Goal: Transaction & Acquisition: Purchase product/service

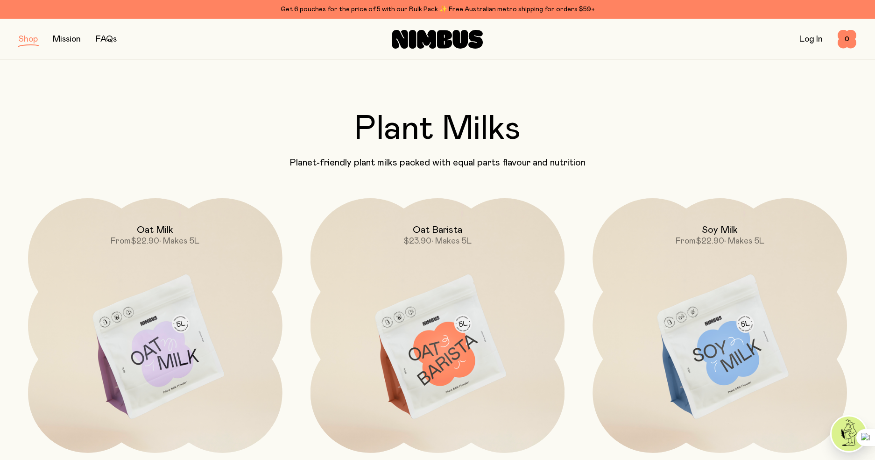
scroll to position [117, 0]
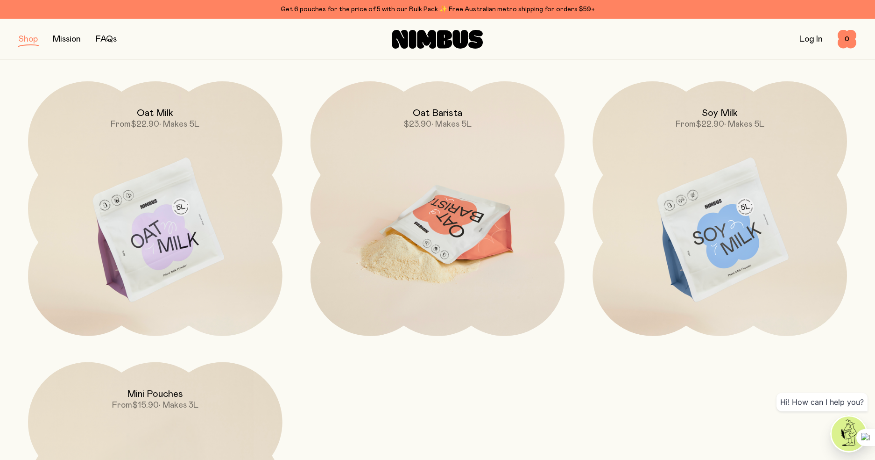
click at [419, 186] on img at bounding box center [438, 230] width 255 height 299
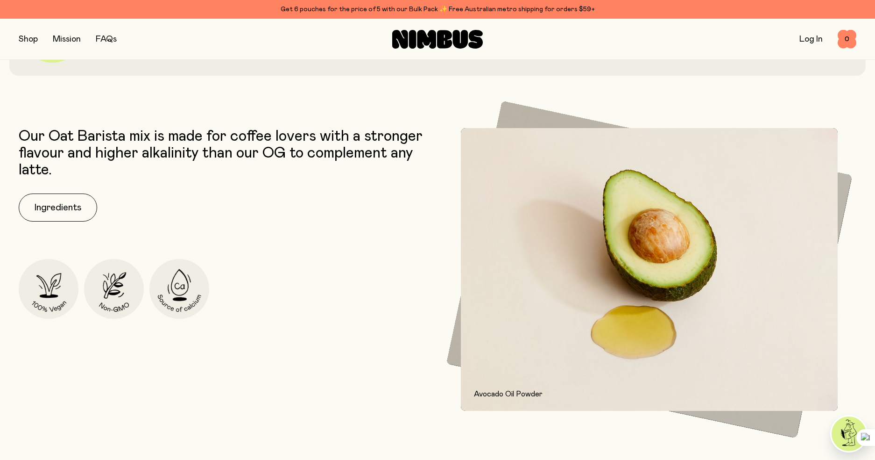
scroll to position [438, 0]
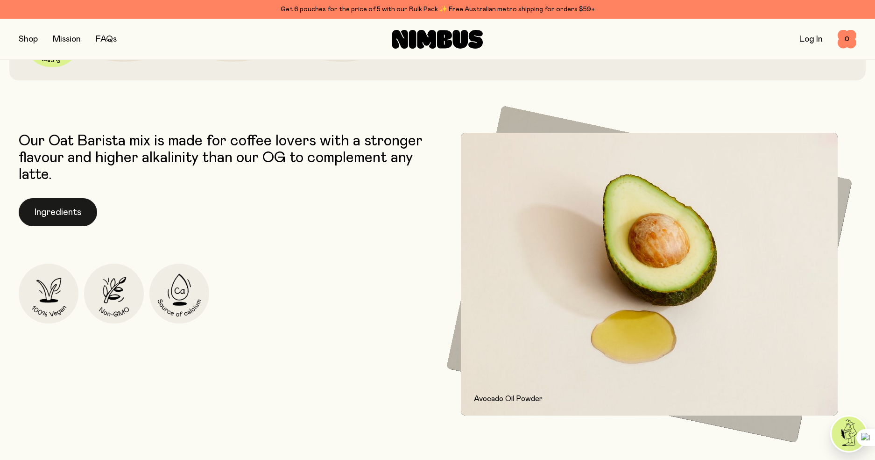
click at [69, 211] on button "Ingredients" at bounding box center [58, 212] width 78 height 28
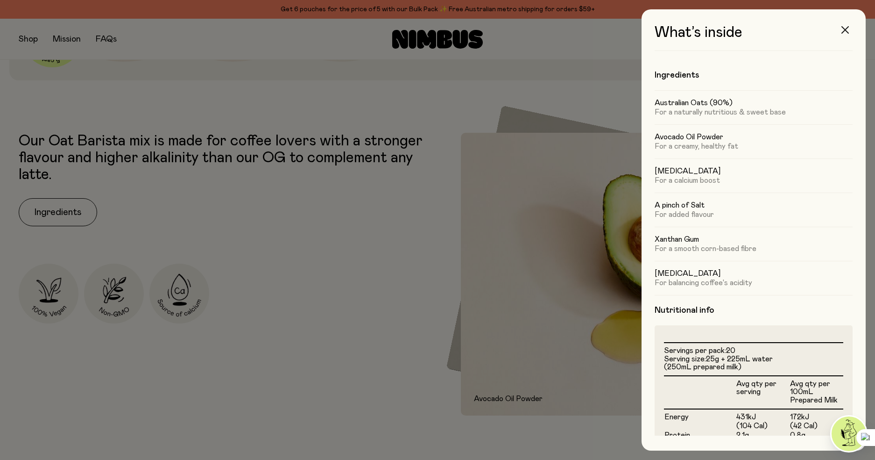
click at [845, 30] on icon "button" at bounding box center [845, 29] width 7 height 7
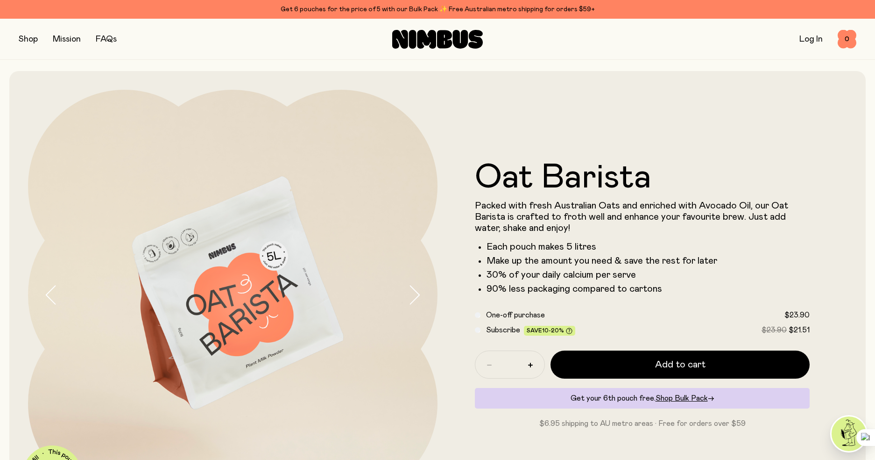
click at [30, 42] on button "button" at bounding box center [28, 39] width 19 height 13
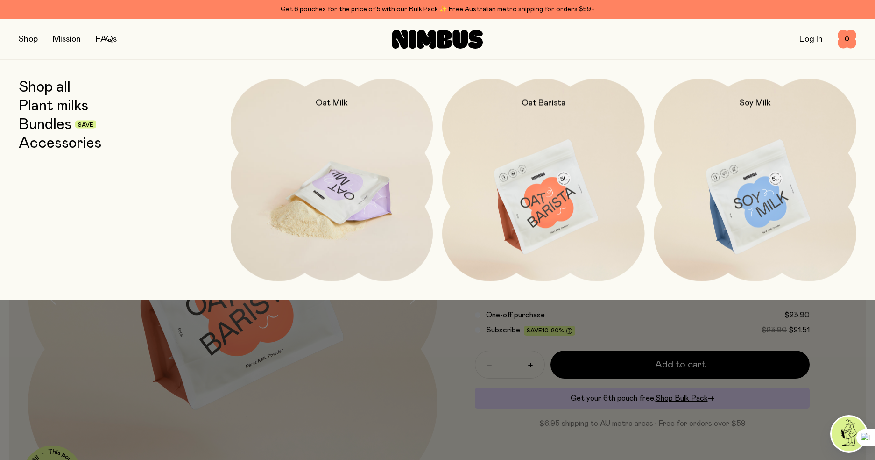
click at [292, 165] on img at bounding box center [332, 197] width 203 height 238
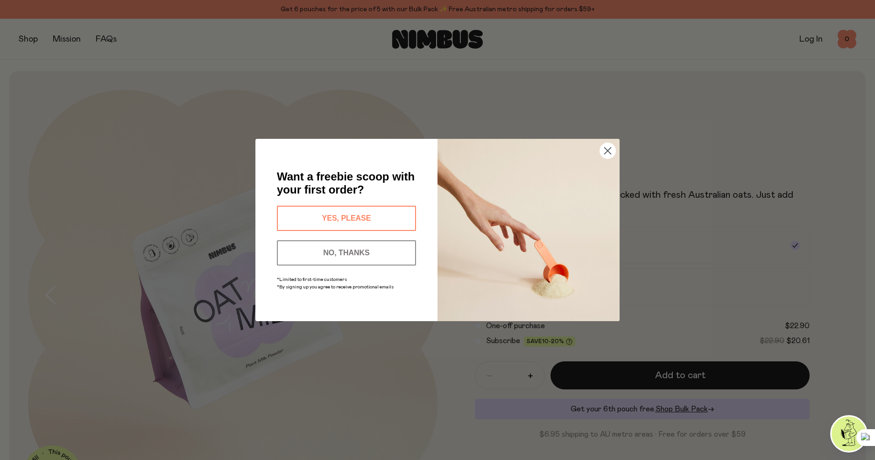
click at [603, 151] on circle "Close dialog" at bounding box center [607, 150] width 15 height 15
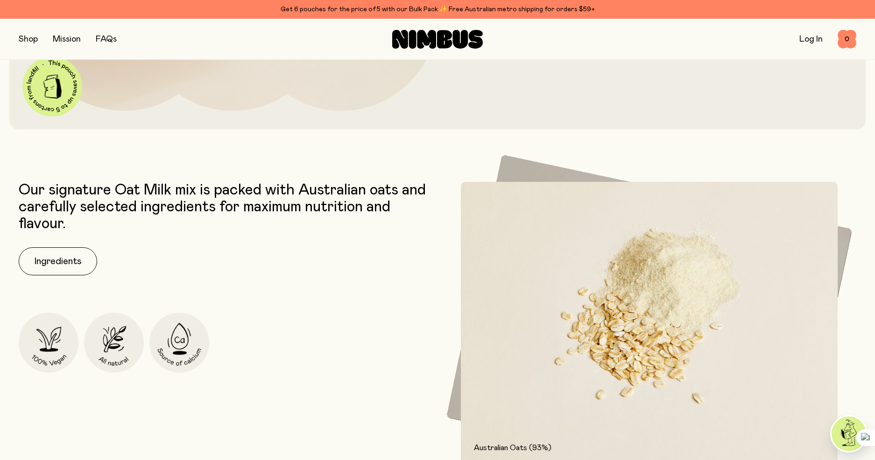
scroll to position [368, 0]
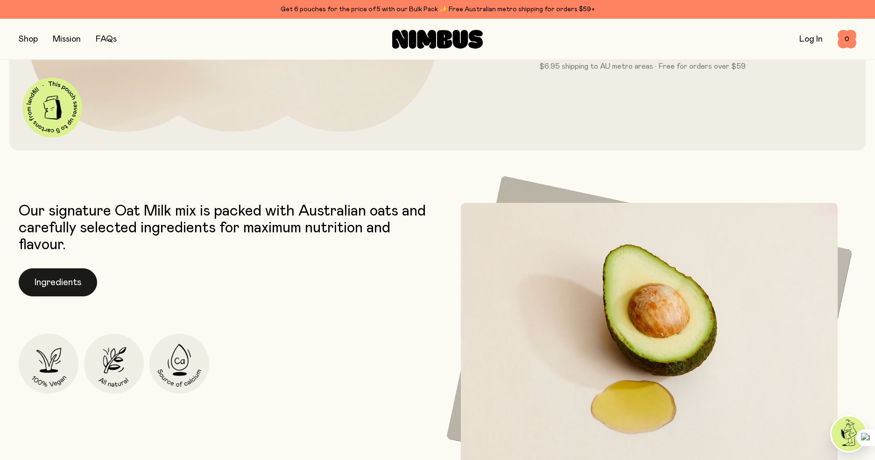
click at [51, 284] on button "Ingredients" at bounding box center [58, 282] width 78 height 28
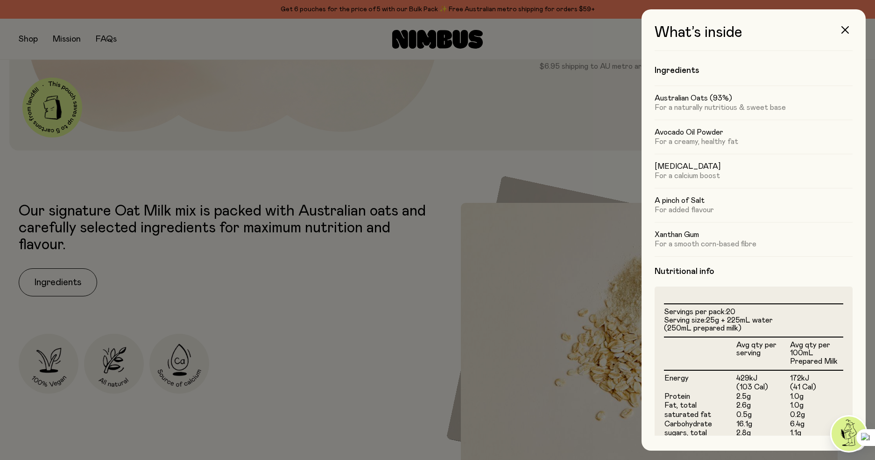
scroll to position [0, 0]
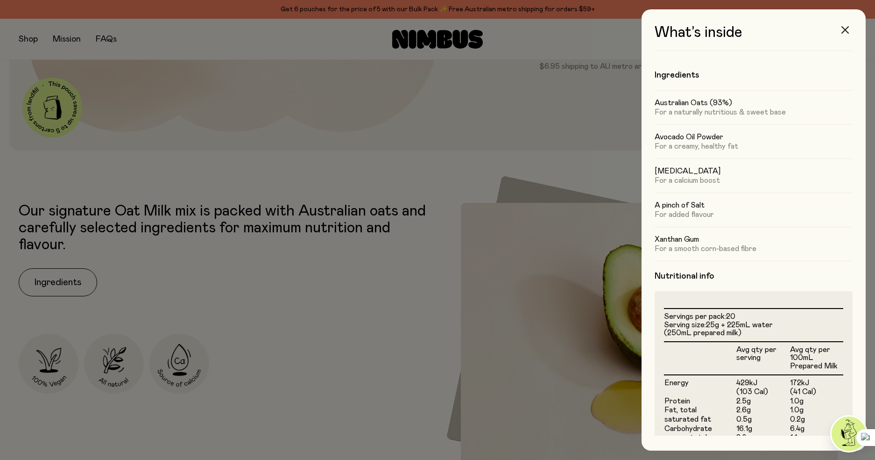
click at [843, 29] on icon "button" at bounding box center [845, 29] width 7 height 7
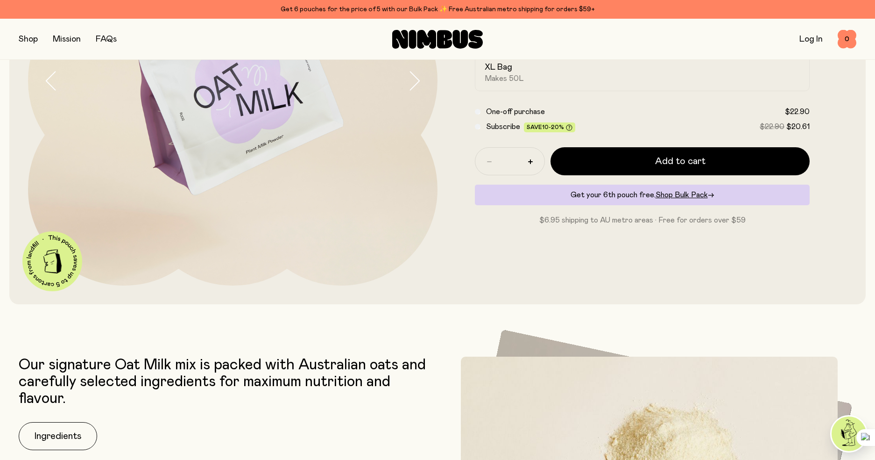
scroll to position [214, 0]
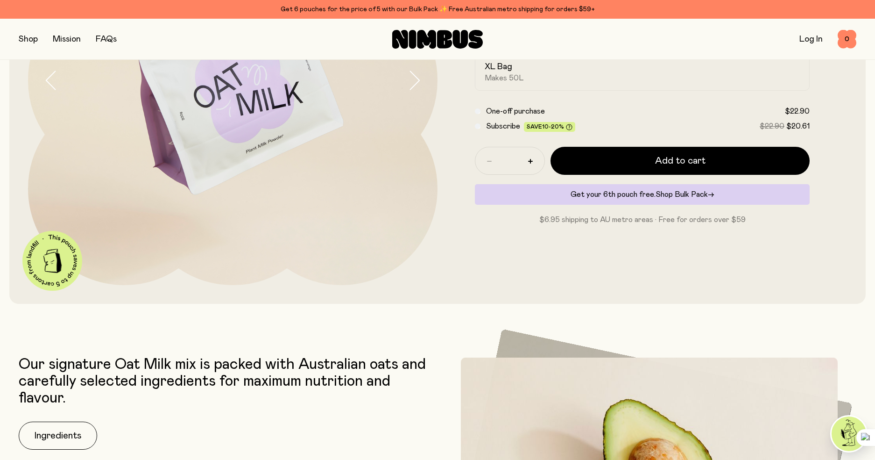
click at [686, 194] on span "Shop Bulk Pack" at bounding box center [682, 194] width 52 height 7
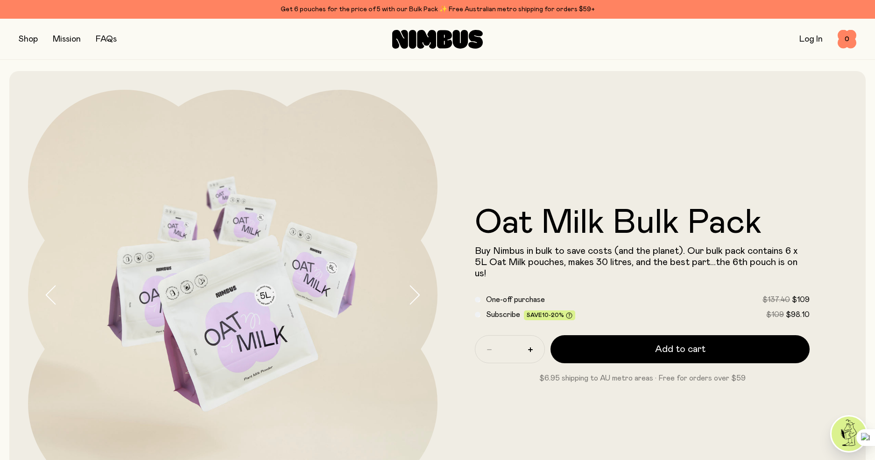
scroll to position [7, 0]
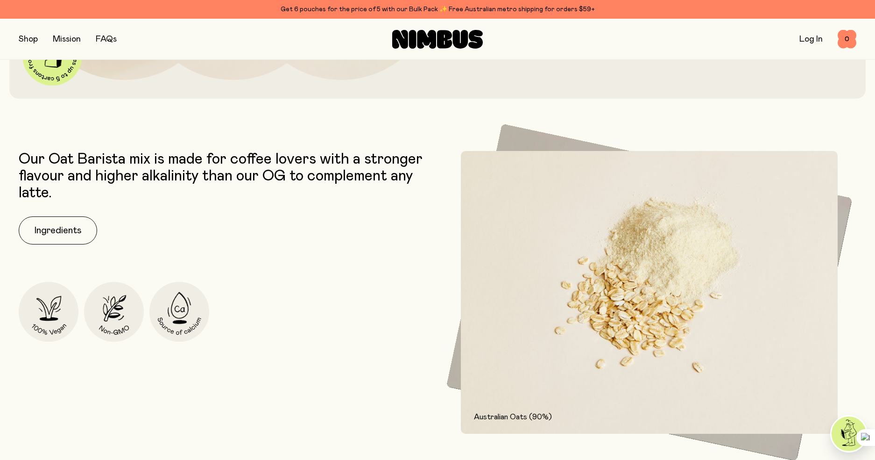
scroll to position [425, 0]
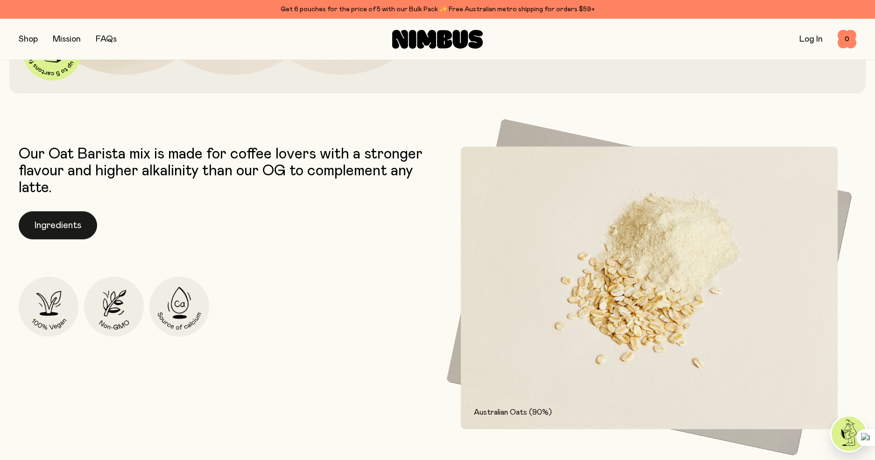
click at [66, 229] on button "Ingredients" at bounding box center [58, 225] width 78 height 28
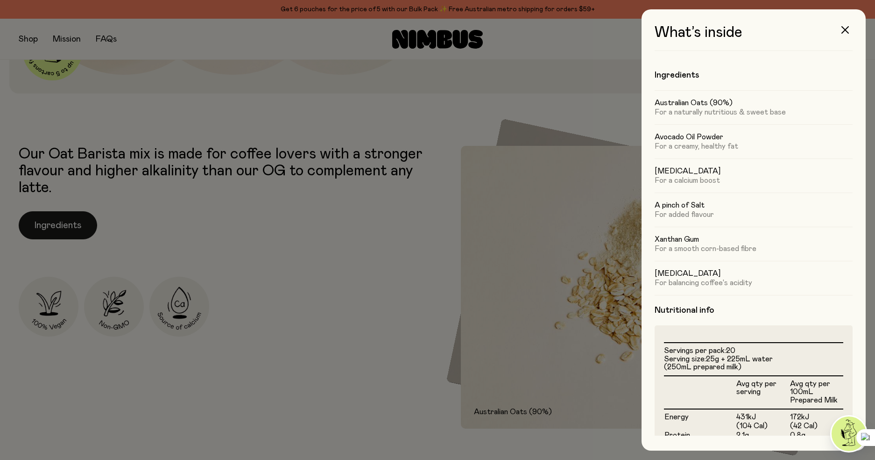
scroll to position [0, 0]
click at [849, 32] on button "button" at bounding box center [845, 30] width 22 height 22
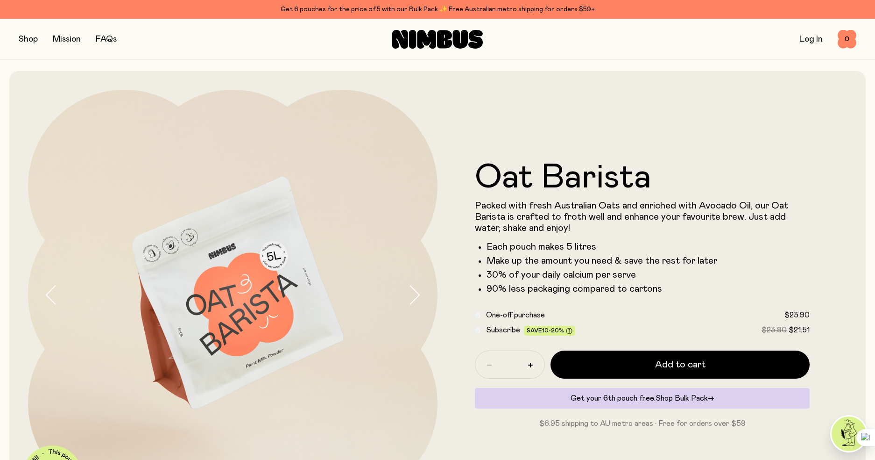
click at [679, 397] on span "Shop Bulk Pack" at bounding box center [682, 397] width 52 height 7
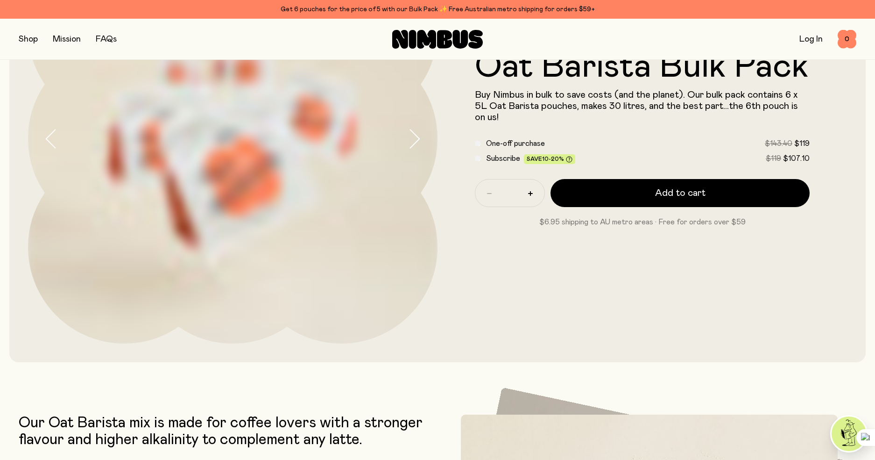
scroll to position [156, 0]
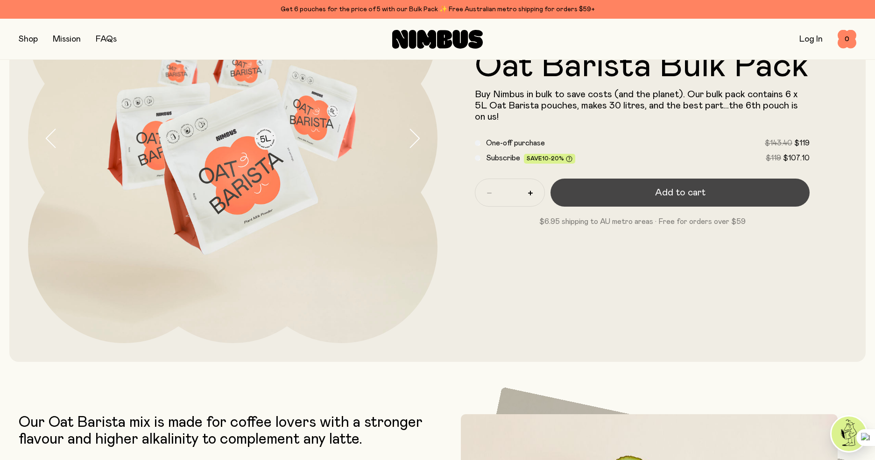
click at [714, 194] on button "Add to cart" at bounding box center [680, 192] width 259 height 28
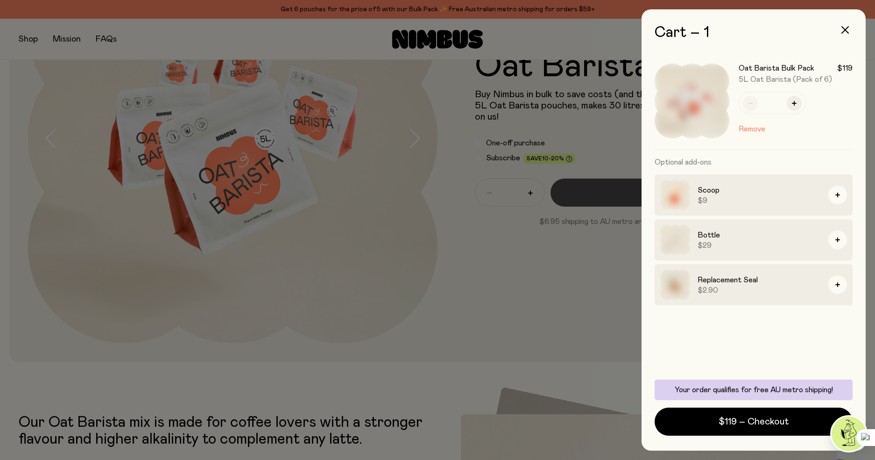
scroll to position [0, 0]
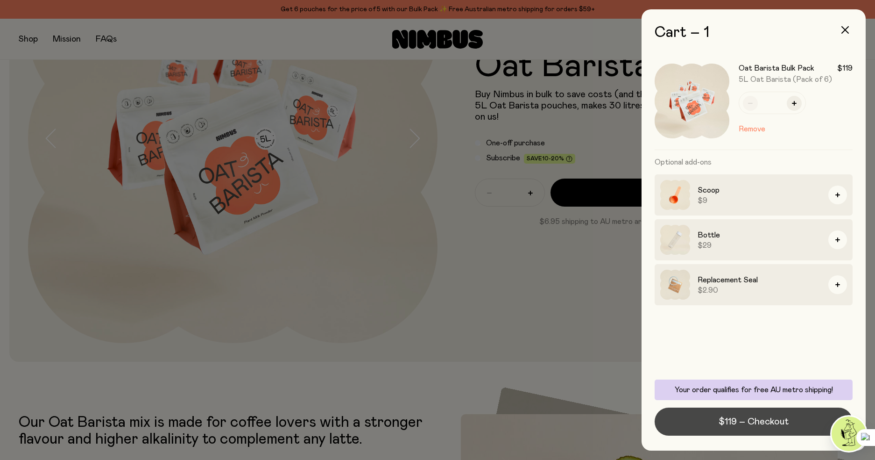
click at [749, 420] on span "$119 – Checkout" at bounding box center [754, 421] width 70 height 13
